Goal: Find specific page/section: Find specific page/section

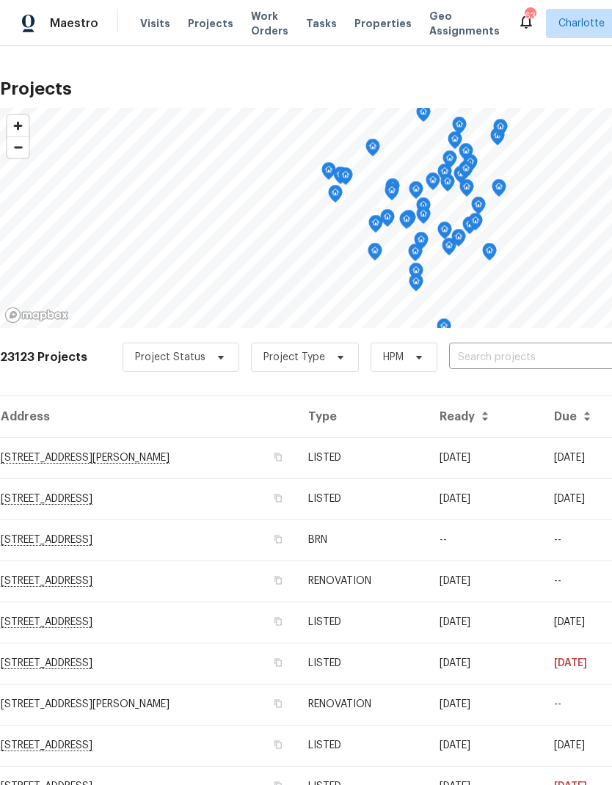
click at [559, 355] on input "text" at bounding box center [533, 357] width 168 height 23
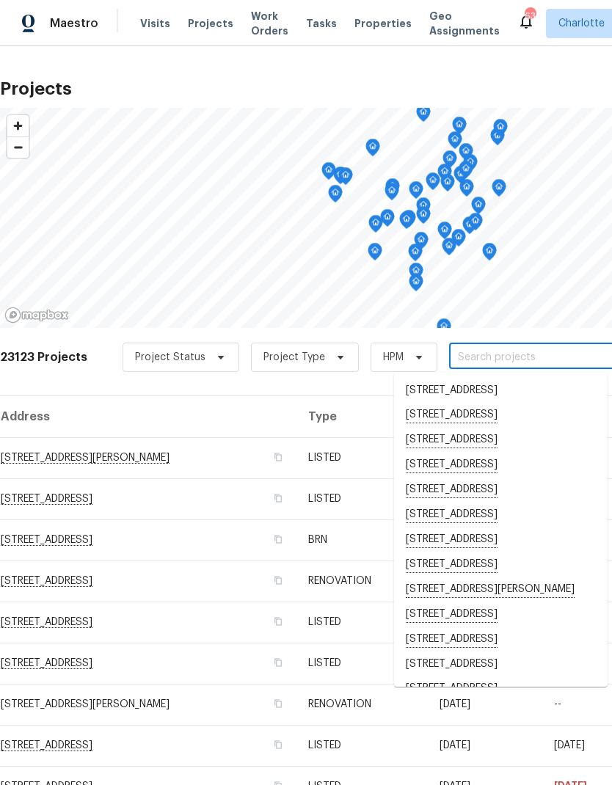
type input "f"
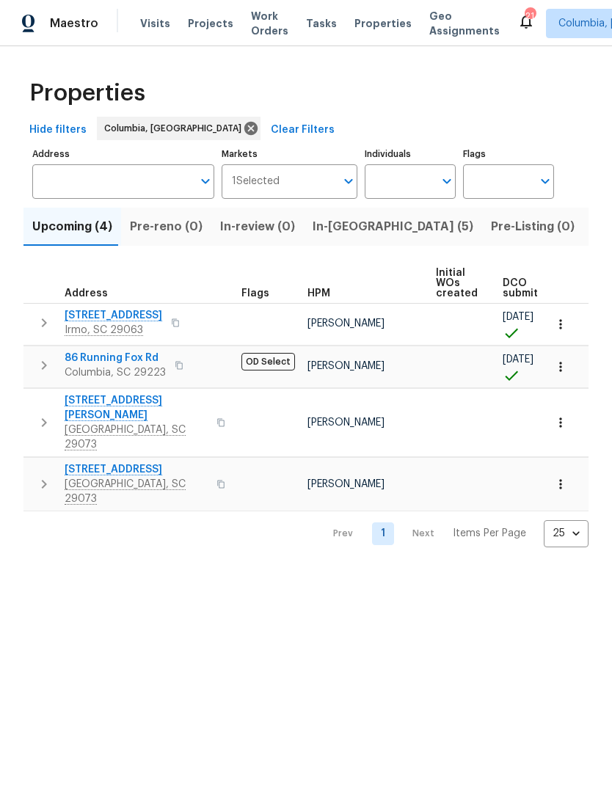
click at [97, 407] on span "[STREET_ADDRESS][PERSON_NAME]" at bounding box center [136, 407] width 143 height 29
click at [95, 477] on span "[GEOGRAPHIC_DATA], SC 29073" at bounding box center [136, 491] width 143 height 29
click at [592, 230] on span "Listed (29)" at bounding box center [623, 227] width 63 height 21
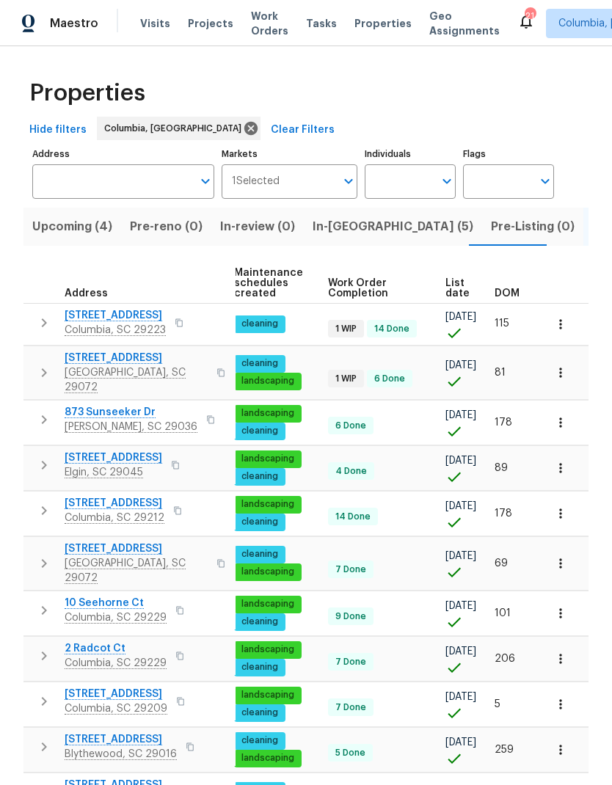
scroll to position [0, 189]
click at [512, 291] on span "DOM" at bounding box center [507, 293] width 25 height 10
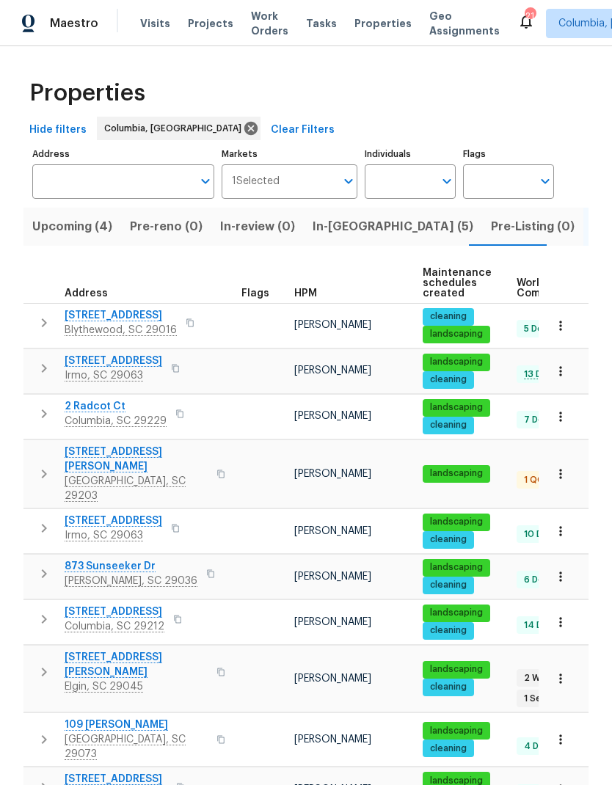
click at [84, 323] on span "[STREET_ADDRESS]" at bounding box center [121, 315] width 112 height 15
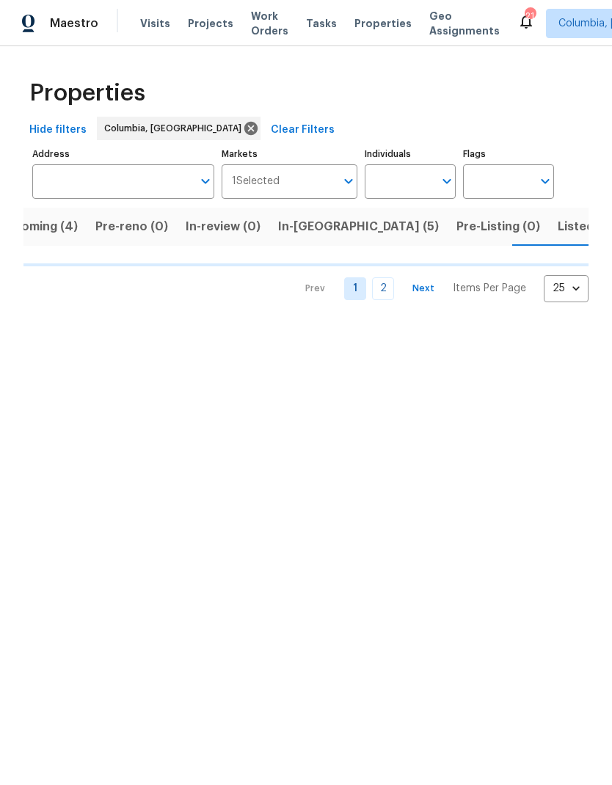
scroll to position [0, 38]
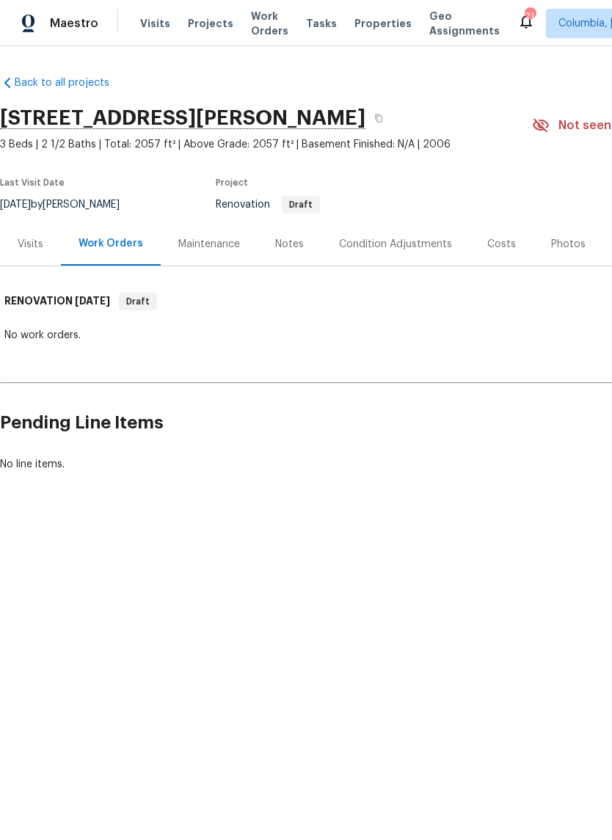
click at [498, 242] on div "Costs" at bounding box center [501, 244] width 29 height 15
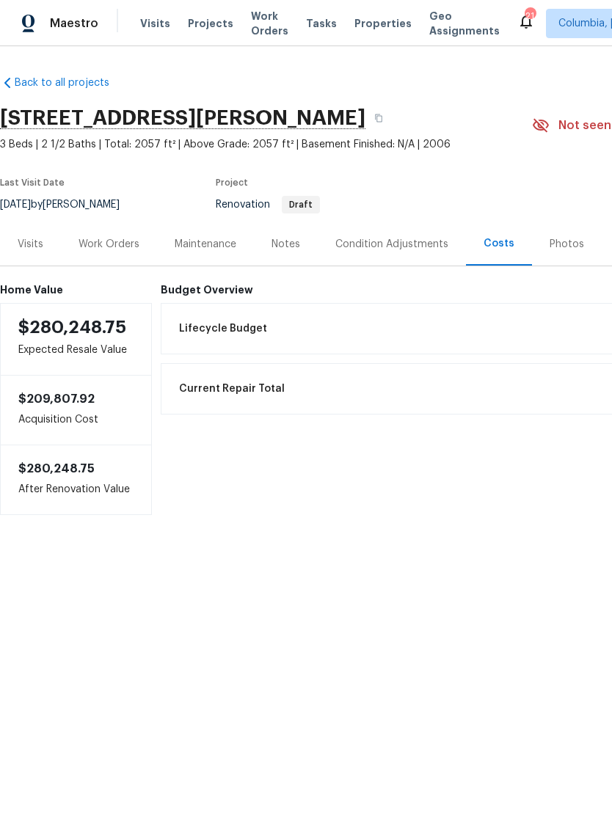
click at [400, 239] on div "Condition Adjustments" at bounding box center [391, 244] width 113 height 15
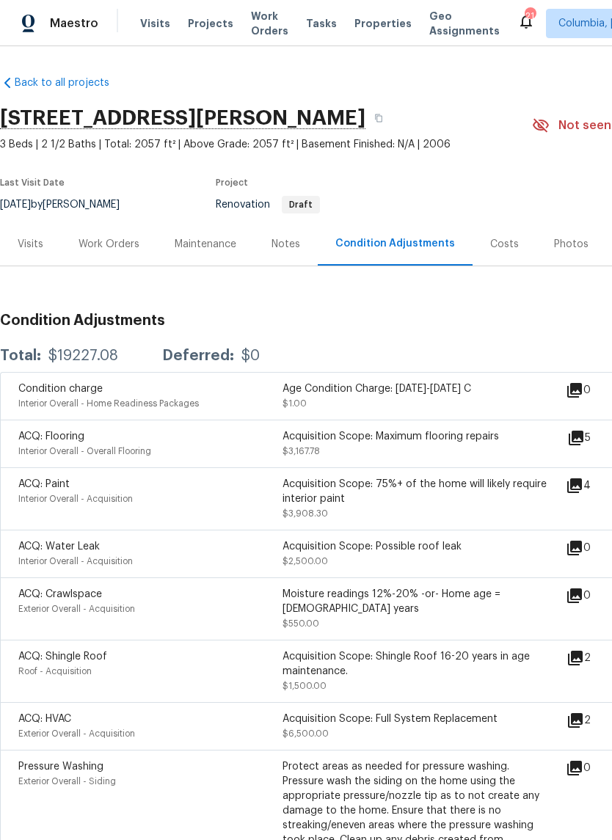
click at [501, 242] on div "Costs" at bounding box center [504, 244] width 29 height 15
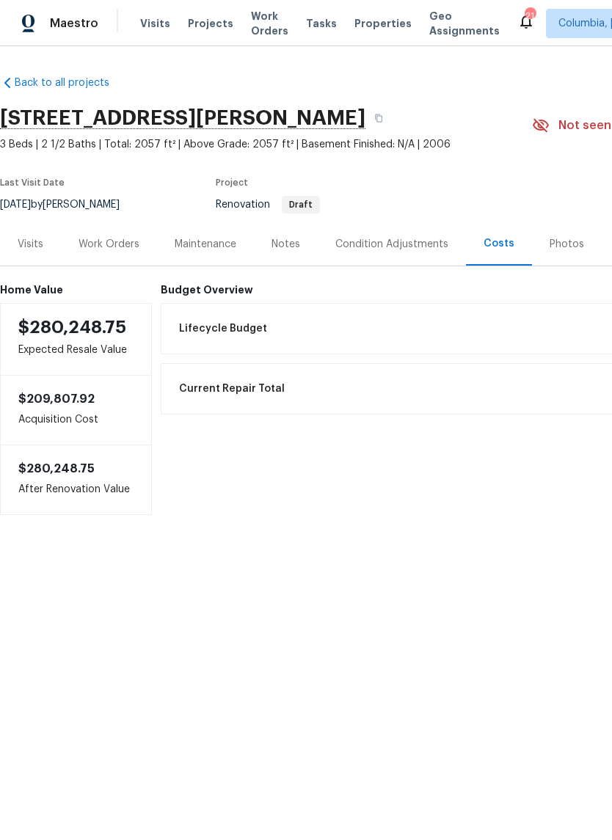
click at [98, 243] on div "Work Orders" at bounding box center [109, 244] width 61 height 15
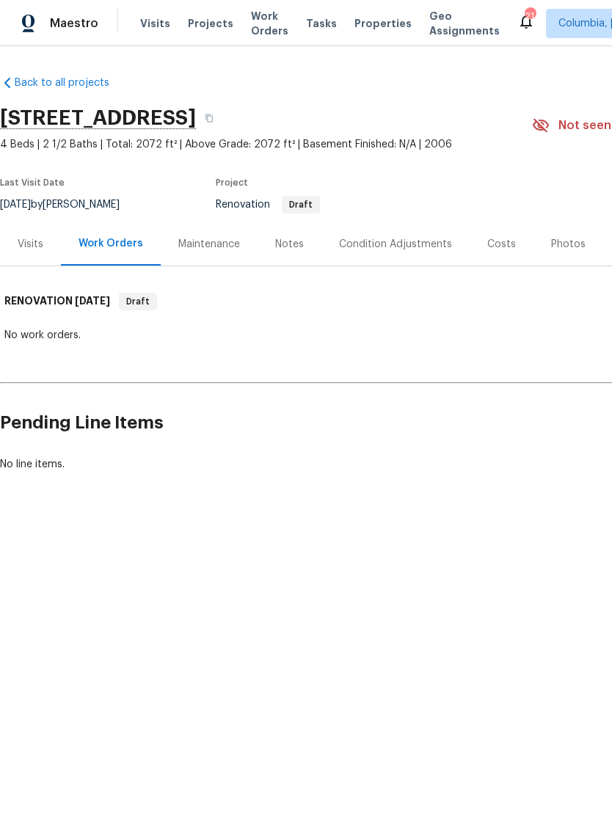
click at [502, 246] on div "Costs" at bounding box center [501, 244] width 29 height 15
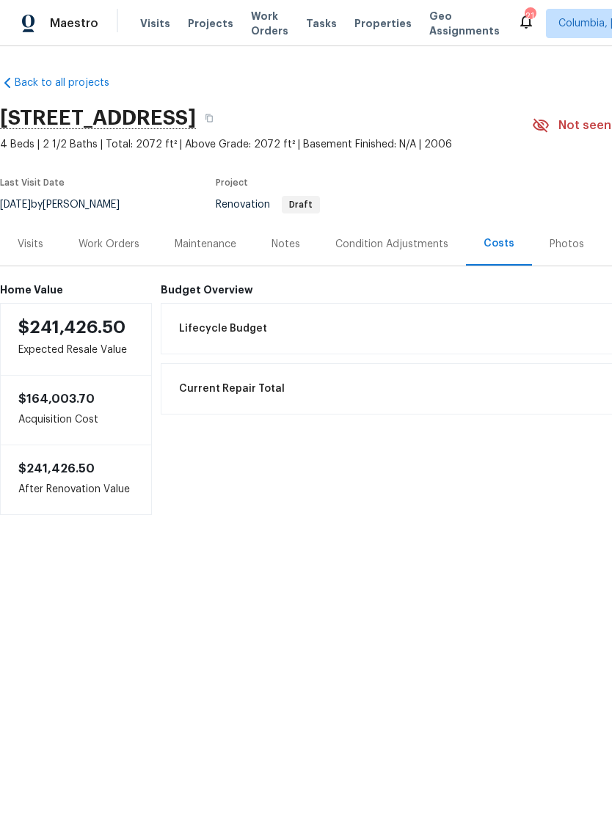
click at [411, 250] on div "Condition Adjustments" at bounding box center [391, 244] width 113 height 15
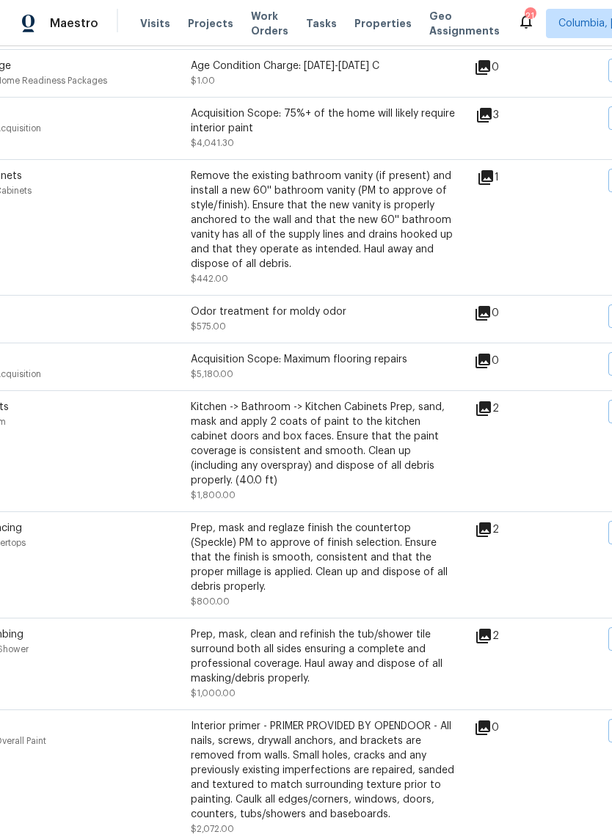
scroll to position [464, 92]
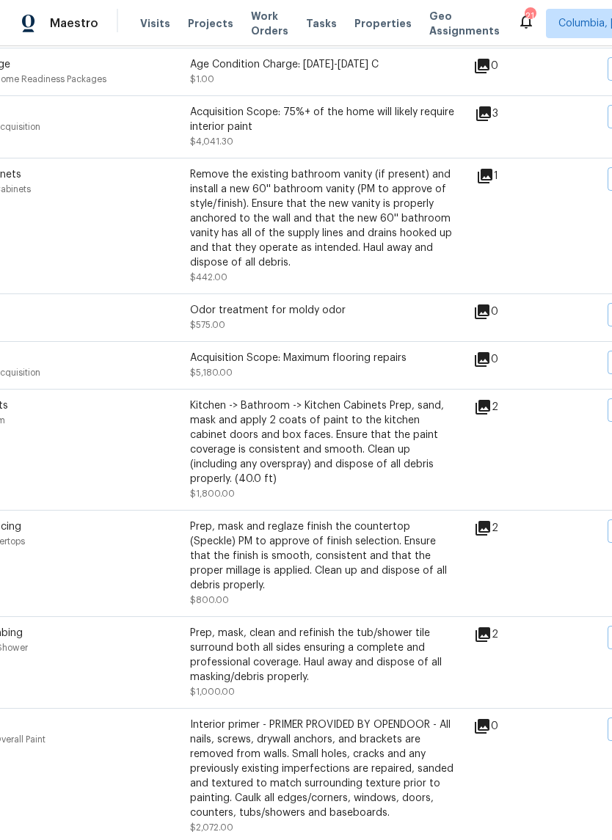
click at [492, 403] on icon at bounding box center [483, 408] width 18 height 18
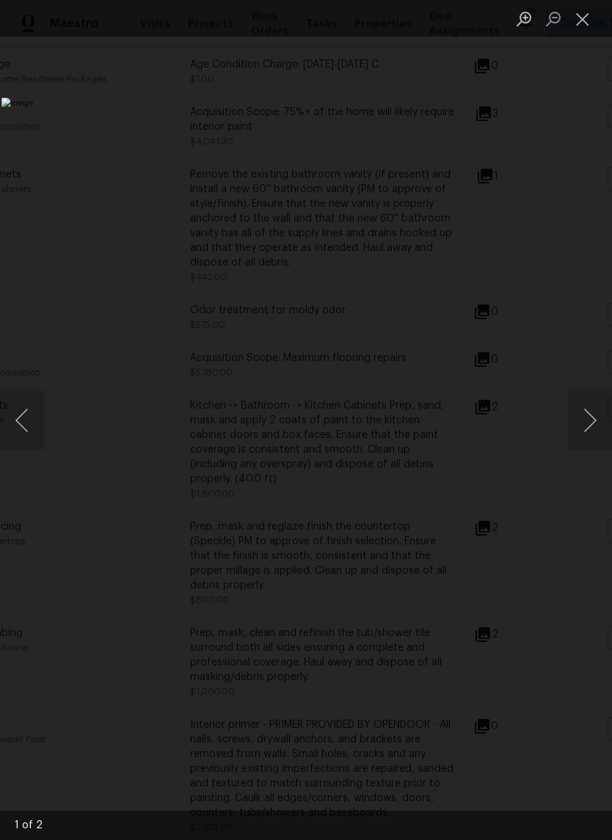
click at [591, 420] on button "Next image" at bounding box center [590, 420] width 44 height 59
click at [592, 422] on button "Next image" at bounding box center [590, 420] width 44 height 59
click at [593, 420] on button "Next image" at bounding box center [590, 420] width 44 height 59
click at [577, 21] on button "Close lightbox" at bounding box center [582, 19] width 29 height 26
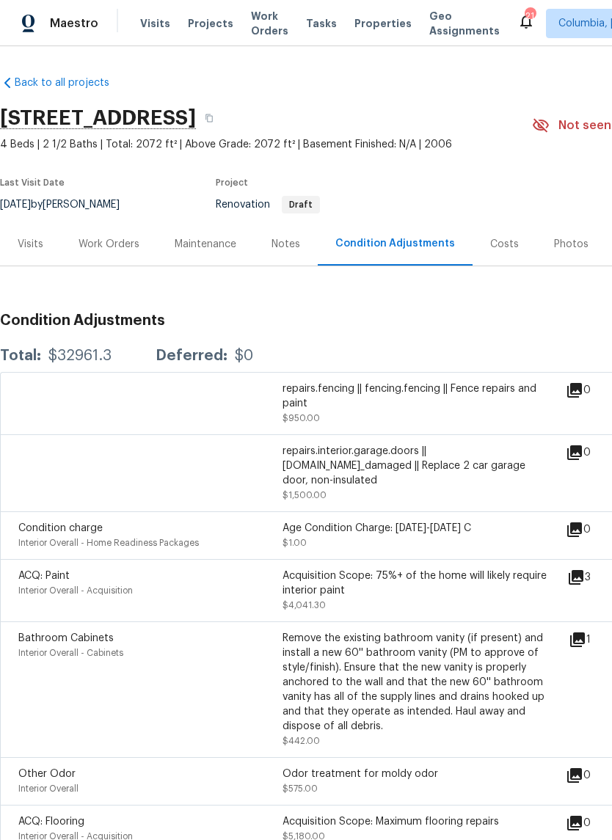
scroll to position [0, 0]
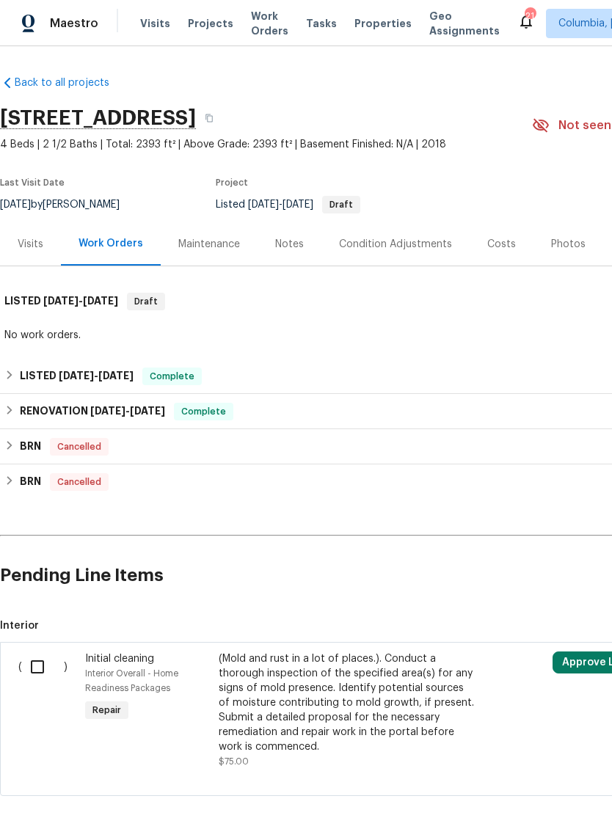
click at [34, 244] on div "Visits" at bounding box center [31, 244] width 26 height 15
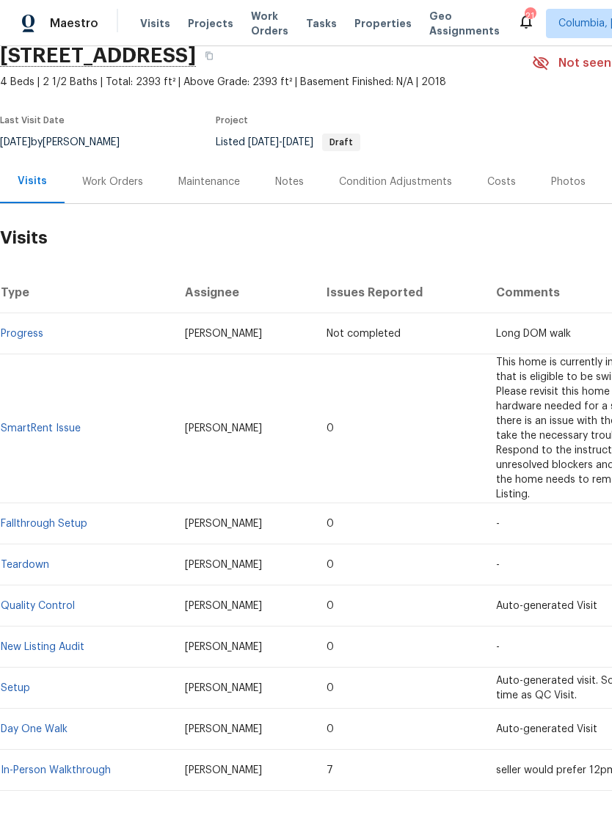
scroll to position [62, 0]
click at [51, 642] on link "New Listing Audit" at bounding box center [43, 647] width 84 height 10
